Goal: Navigation & Orientation: Find specific page/section

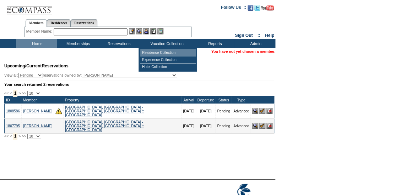
click at [165, 54] on td "Residence Collection" at bounding box center [168, 52] width 56 height 7
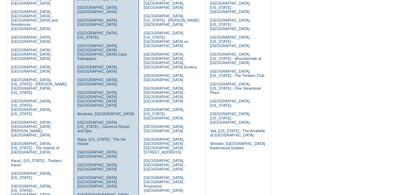
scroll to position [123, 0]
click at [93, 121] on link "[GEOGRAPHIC_DATA], [US_STATE] - Carneros Resort and Spa" at bounding box center [103, 127] width 52 height 13
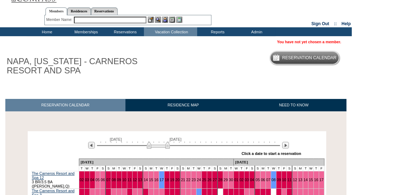
scroll to position [11, 0]
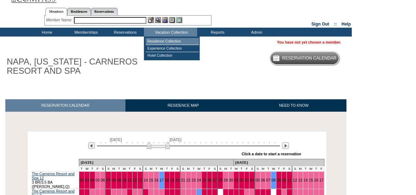
click at [174, 44] on td "Residence Collection" at bounding box center [172, 41] width 53 height 7
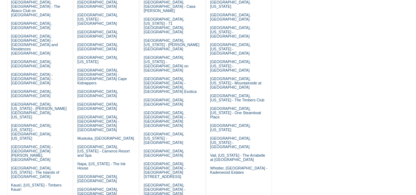
scroll to position [99, 0]
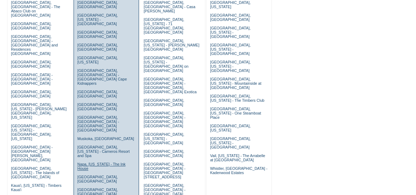
click at [95, 162] on link "Napa, [US_STATE] - The Ink House" at bounding box center [101, 166] width 48 height 9
